Goal: Information Seeking & Learning: Learn about a topic

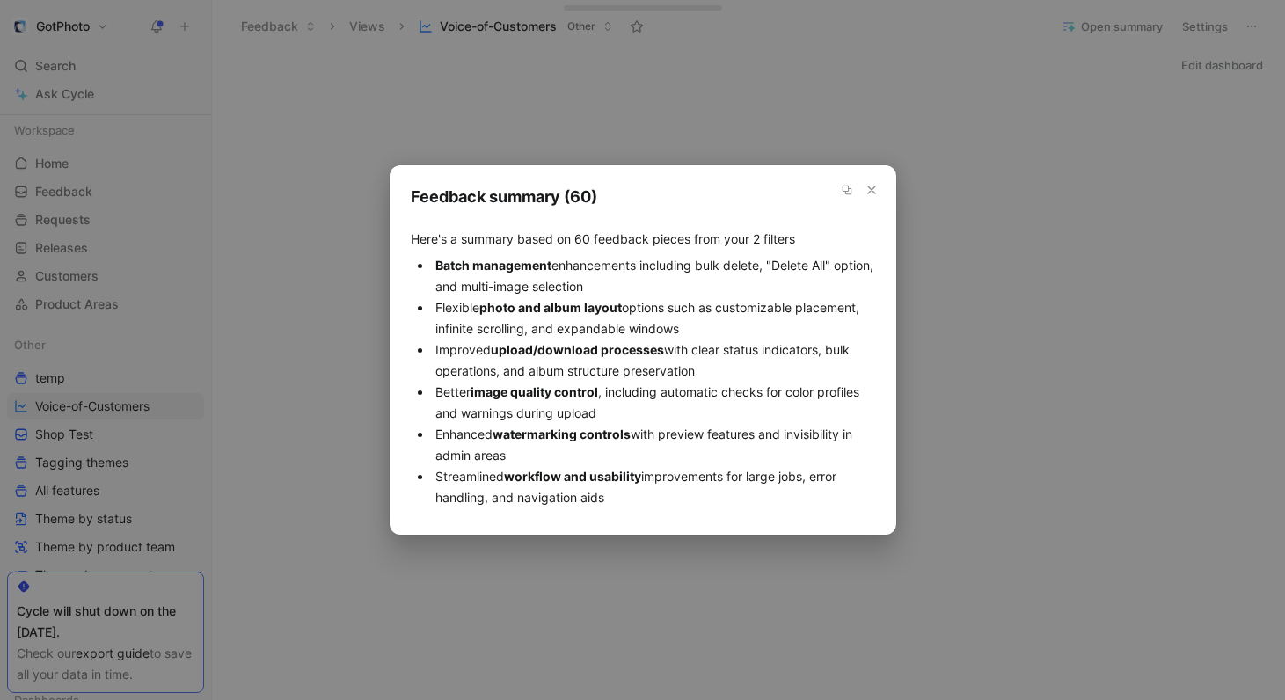
scroll to position [85, 0]
click at [665, 237] on div "Feedback summary (60) Here's a summary based on 60 feedback pieces from your 2 …" at bounding box center [643, 349] width 464 height 327
drag, startPoint x: 409, startPoint y: 237, endPoint x: 701, endPoint y: 492, distance: 387.6
click at [701, 492] on div "Feedback summary Feedback summary (60) Here's a summary based on 60 feedback pi…" at bounding box center [643, 349] width 506 height 369
click at [754, 300] on li "Flexible photo and album layout options such as customizable placement, infinit…" at bounding box center [653, 318] width 443 height 42
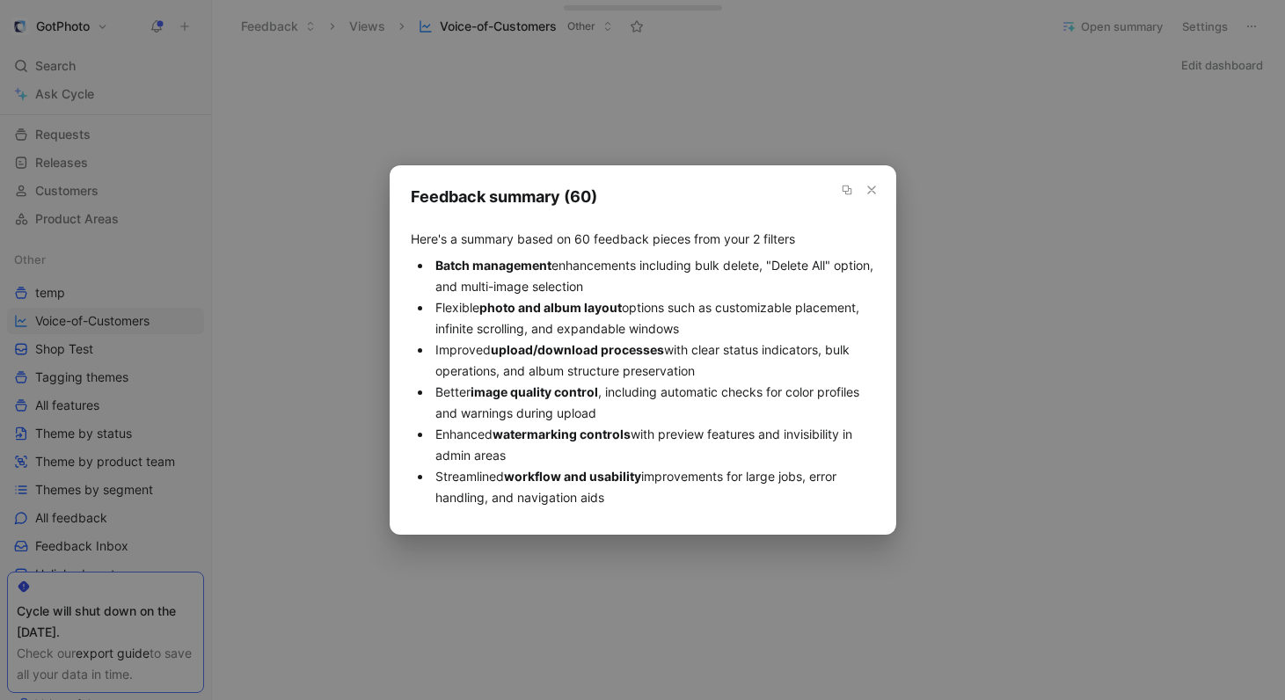
drag, startPoint x: 435, startPoint y: 265, endPoint x: 651, endPoint y: 491, distance: 312.2
click at [651, 491] on ul "Batch management enhancements including bulk delete, "Delete All" option, and m…" at bounding box center [643, 381] width 464 height 253
copy ul "Batch management enhancements including bulk delete, "Delete All" option, and m…"
click at [873, 191] on icon "button" at bounding box center [871, 190] width 14 height 14
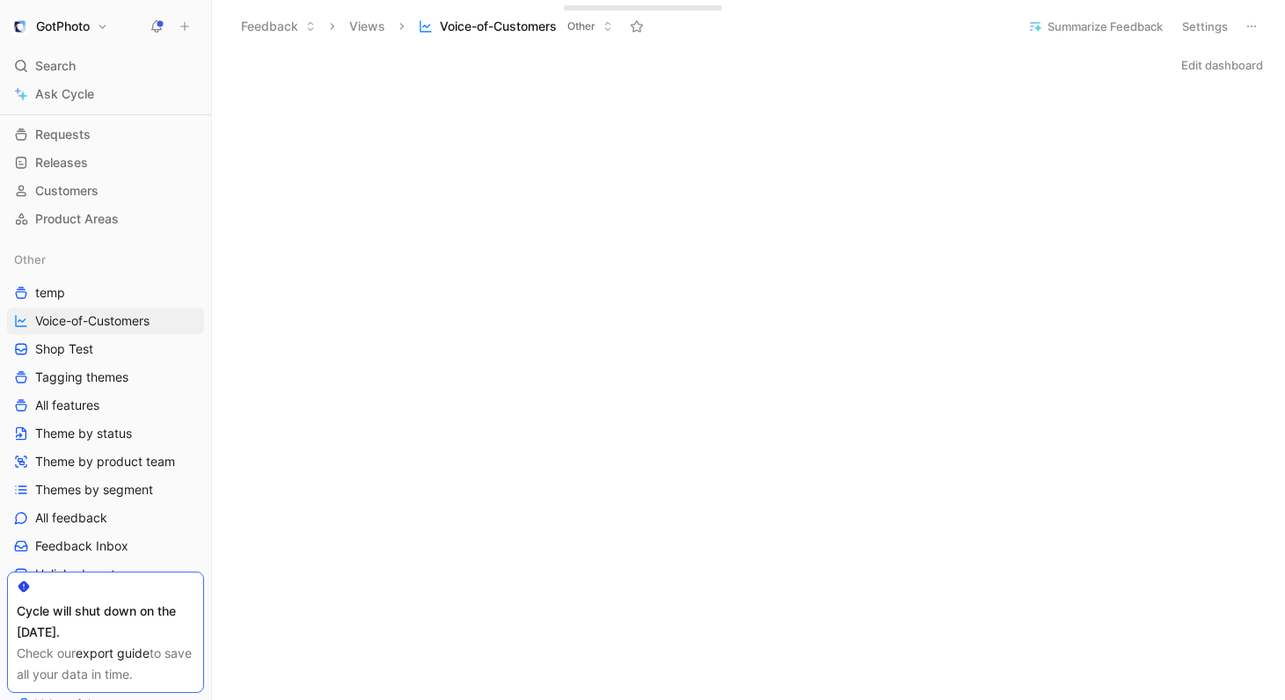
click at [1101, 32] on button "Summarize Feedback" at bounding box center [1095, 26] width 150 height 25
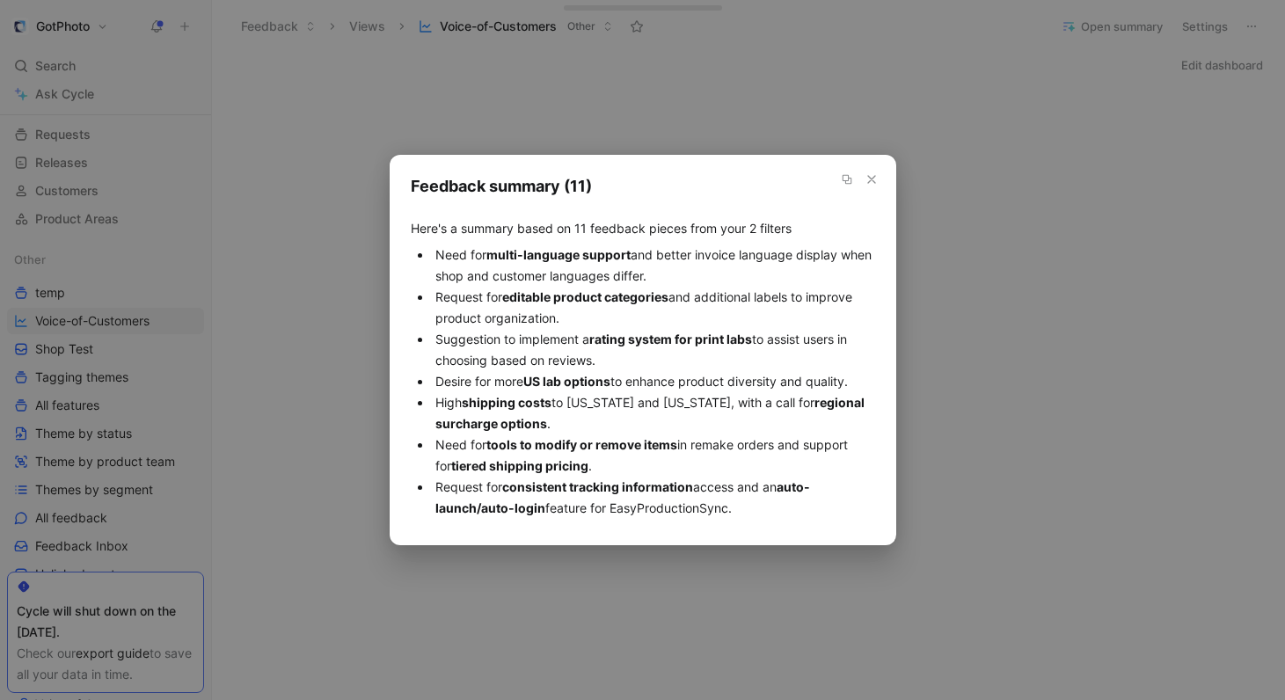
click at [566, 280] on li "Need for multi-language support and better invoice language display when shop a…" at bounding box center [653, 265] width 443 height 42
drag, startPoint x: 430, startPoint y: 252, endPoint x: 776, endPoint y: 510, distance: 431.0
click at [776, 510] on ul "Need for multi-language support and better invoice language display when shop a…" at bounding box center [643, 381] width 464 height 274
copy ul "Need for multi-language support and better invoice language display when shop a…"
click at [872, 178] on use "button" at bounding box center [871, 179] width 7 height 7
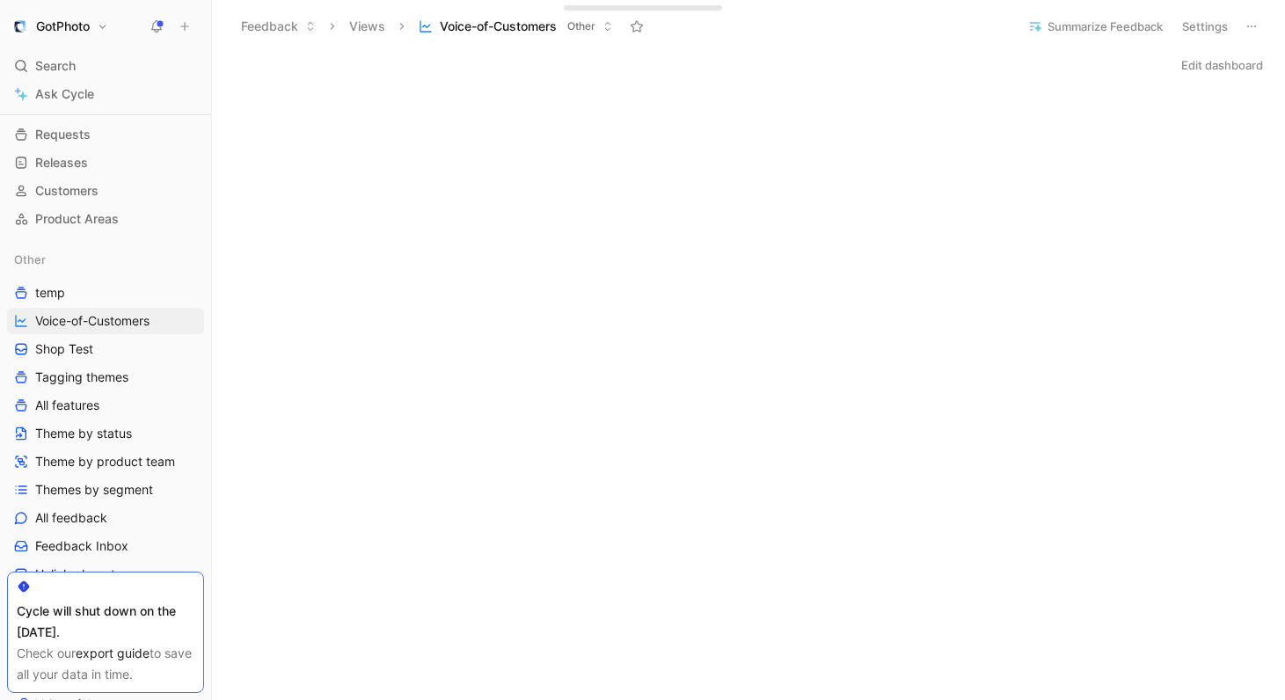
click at [1106, 26] on button "Summarize Feedback" at bounding box center [1095, 26] width 150 height 25
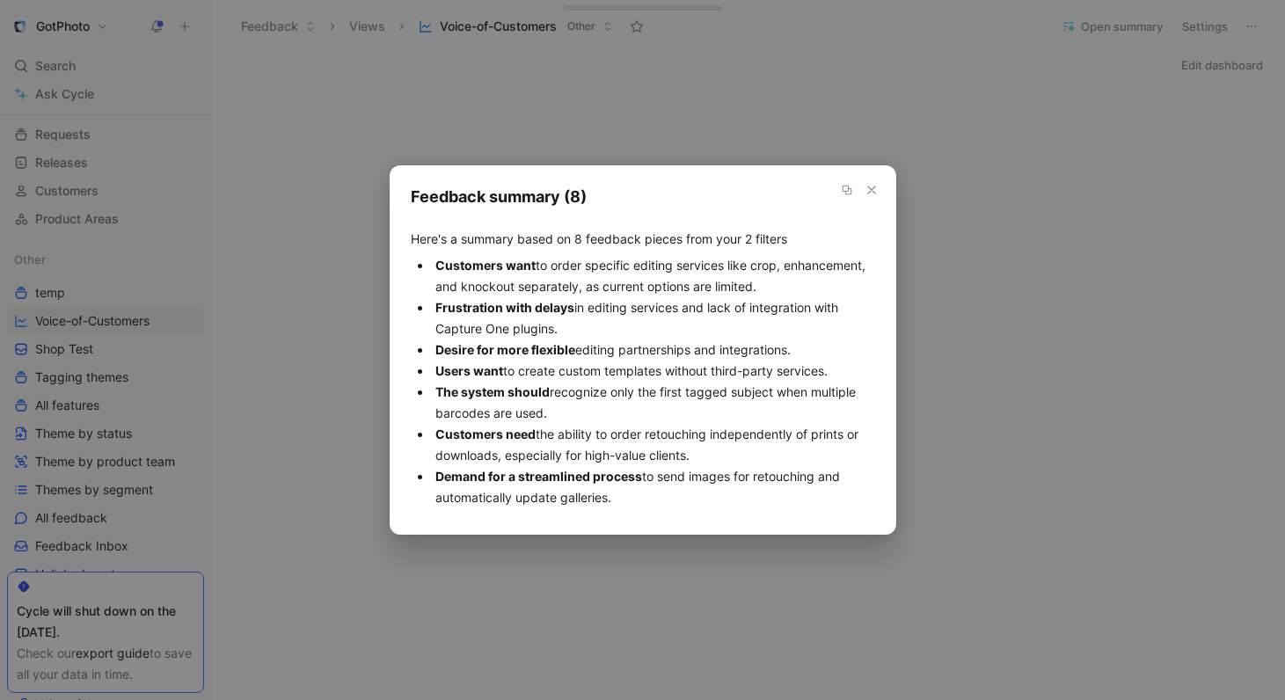
drag, startPoint x: 436, startPoint y: 262, endPoint x: 635, endPoint y: 494, distance: 305.6
click at [635, 494] on ul "Customers want to order specific editing services like crop, enhancement, and k…" at bounding box center [643, 381] width 464 height 253
copy ul "Customers want to order specific editing services like crop, enhancement, and k…"
click at [870, 190] on use "button" at bounding box center [871, 189] width 7 height 7
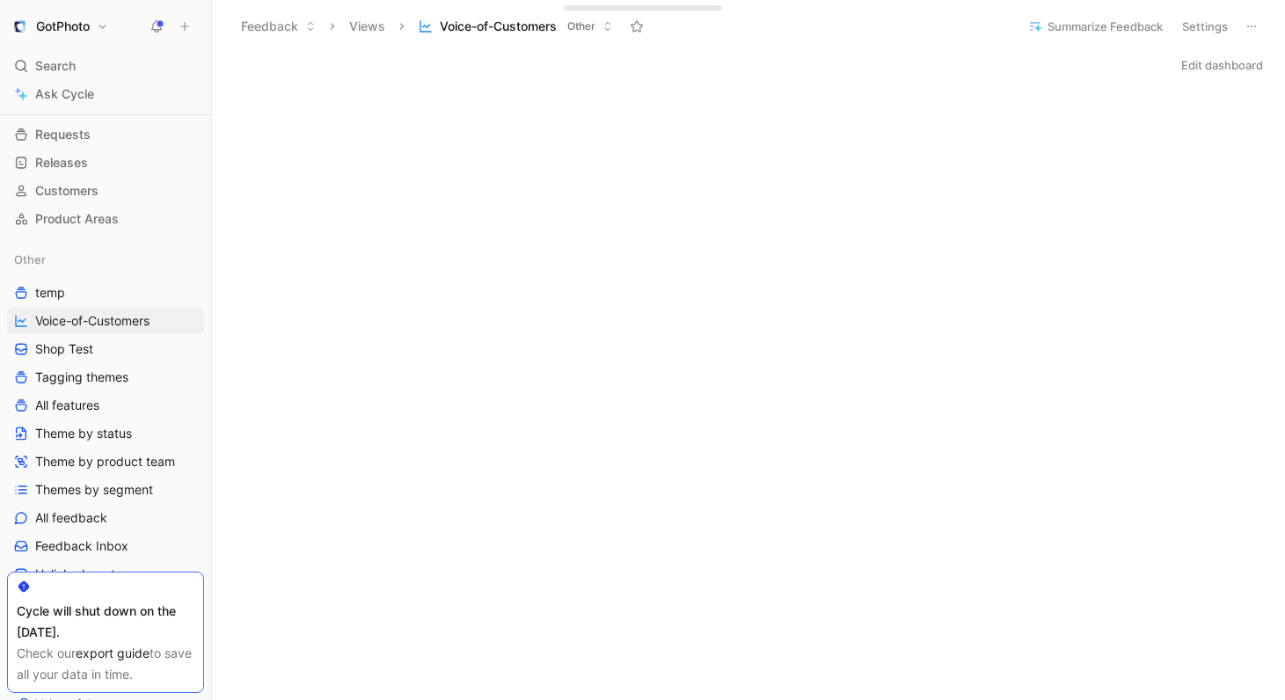
click at [1067, 22] on button "Summarize Feedback" at bounding box center [1095, 26] width 150 height 25
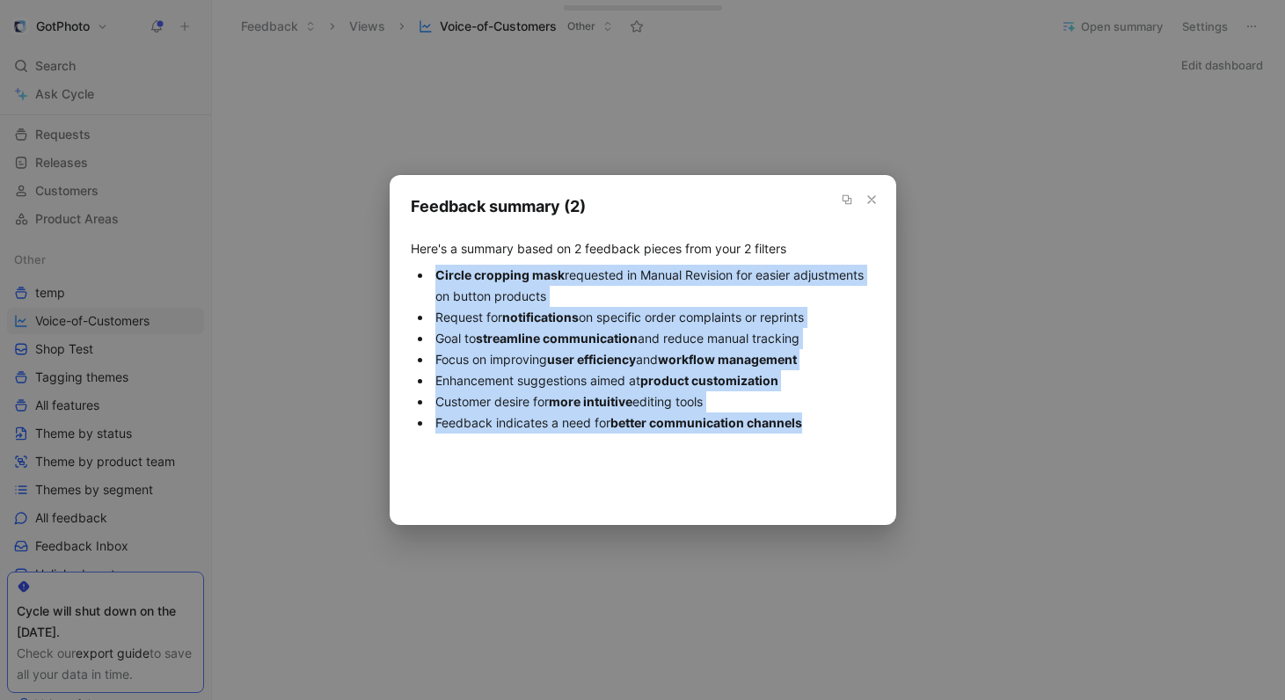
drag, startPoint x: 435, startPoint y: 276, endPoint x: 813, endPoint y: 424, distance: 405.9
click at [813, 424] on ul "Circle cropping mask requested in Manual Revision for easier adjustments on but…" at bounding box center [643, 349] width 464 height 169
copy ul "Circle cropping mask requested in Manual Revision for easier adjustments on but…"
